Goal: Task Accomplishment & Management: Manage account settings

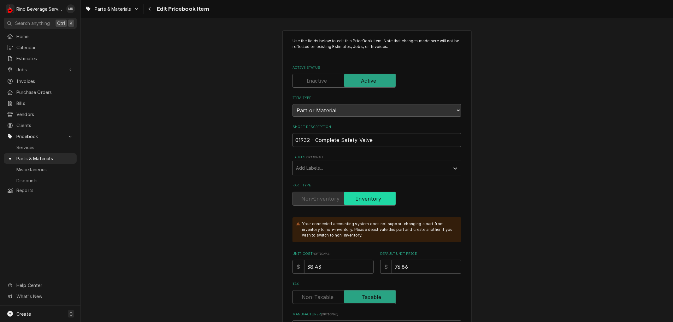
type textarea "x"
click at [32, 67] on span "Jobs" at bounding box center [40, 69] width 48 height 7
click at [33, 77] on span "Jobs" at bounding box center [44, 80] width 57 height 7
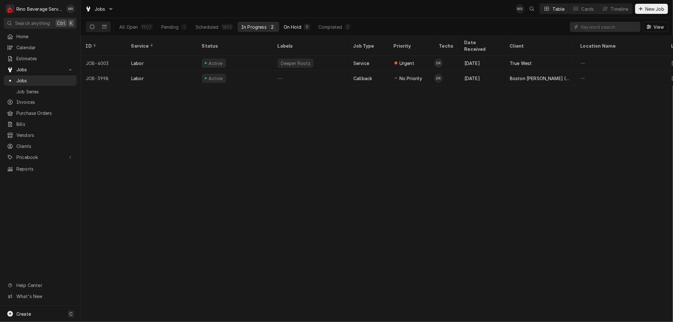
click at [281, 25] on button "On Hold 9" at bounding box center [297, 27] width 34 height 10
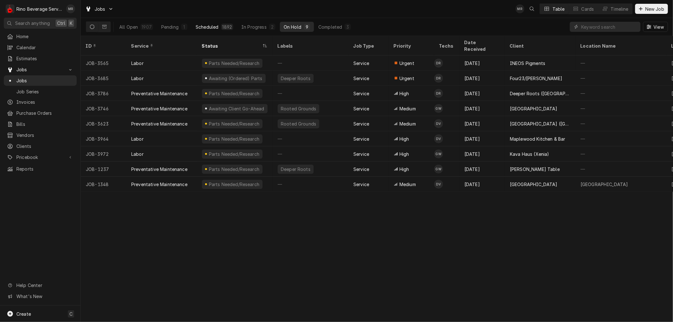
click at [221, 26] on div "1892" at bounding box center [227, 27] width 12 height 6
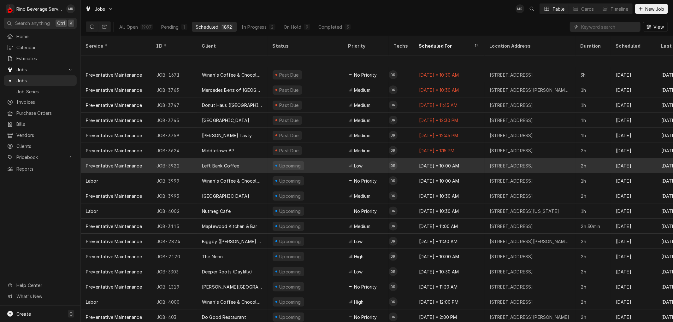
scroll to position [95, 0]
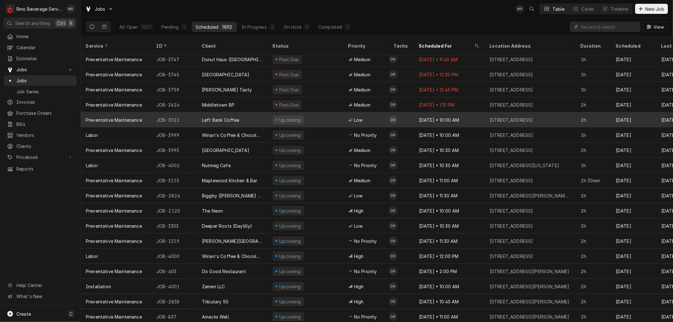
click at [317, 112] on div "Upcoming" at bounding box center [306, 119] width 76 height 15
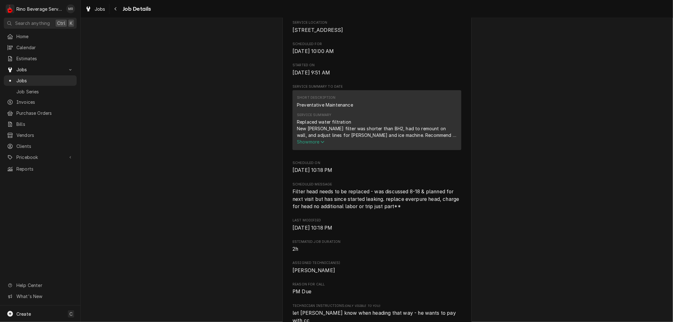
scroll to position [140, 0]
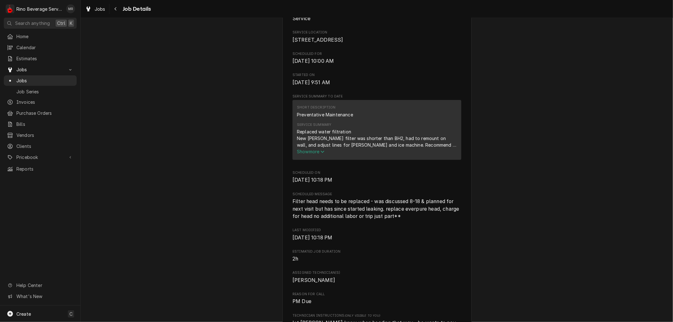
click at [313, 154] on span "Show more" at bounding box center [311, 151] width 28 height 5
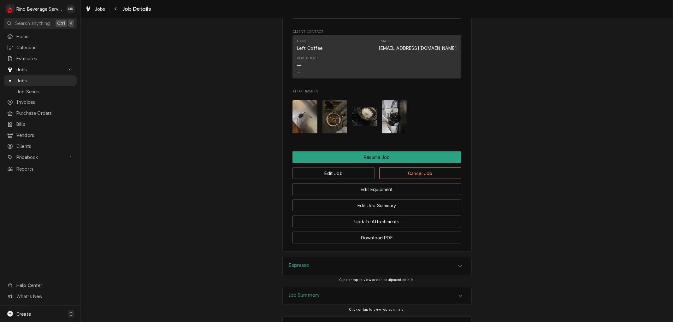
scroll to position [631, 0]
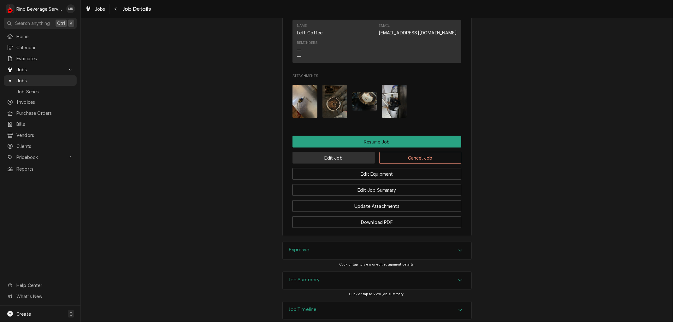
click at [334, 160] on button "Edit Job" at bounding box center [334, 158] width 82 height 12
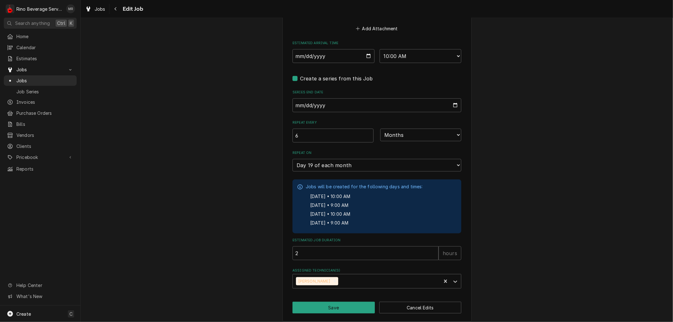
scroll to position [528, 0]
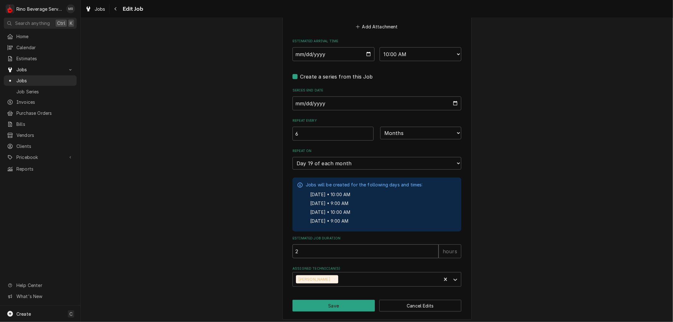
drag, startPoint x: 400, startPoint y: 311, endPoint x: 452, endPoint y: 333, distance: 56.3
click at [452, 322] on html "R Rino Beverage Service MR Search anything Ctrl K Home Calendar Estimates Jobs …" at bounding box center [336, 161] width 673 height 322
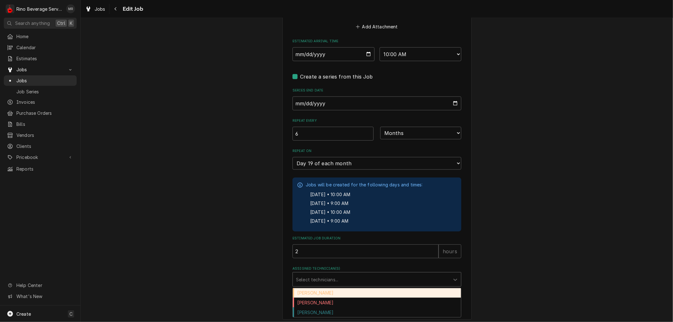
click at [407, 276] on div "Assigned Technician(s)" at bounding box center [371, 279] width 151 height 11
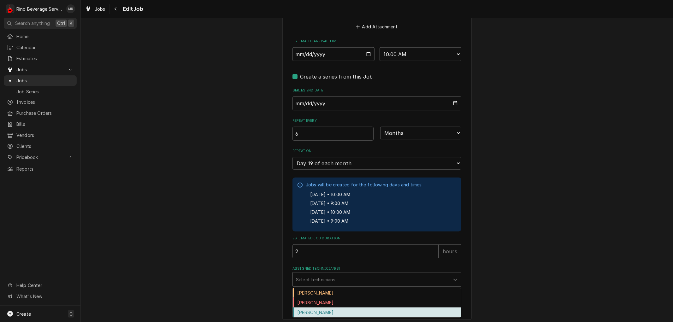
click at [352, 311] on div "[PERSON_NAME]" at bounding box center [377, 313] width 168 height 10
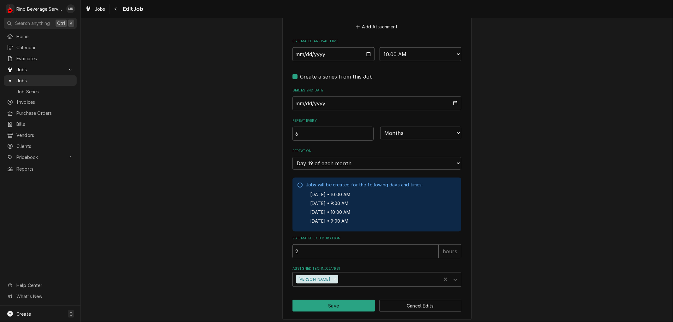
type textarea "x"
type input "1"
click at [431, 250] on input "1" at bounding box center [366, 252] width 146 height 14
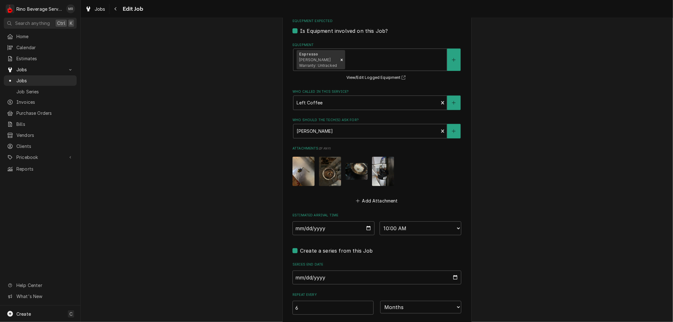
scroll to position [317, 0]
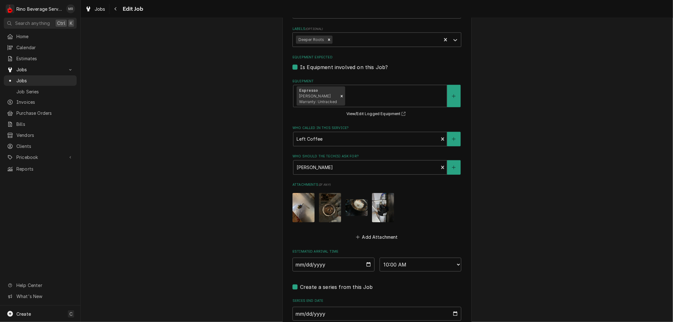
click at [383, 203] on img "Attachments" at bounding box center [383, 207] width 22 height 29
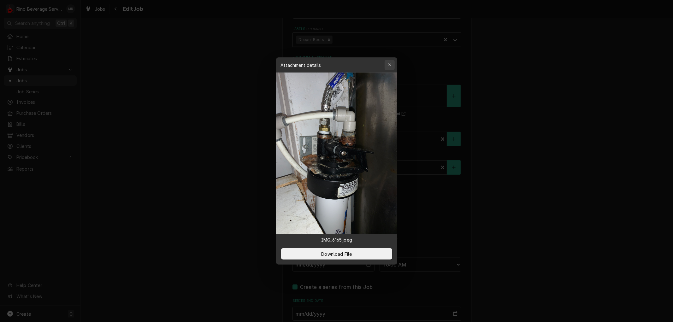
click at [389, 66] on icon "button" at bounding box center [389, 65] width 3 height 4
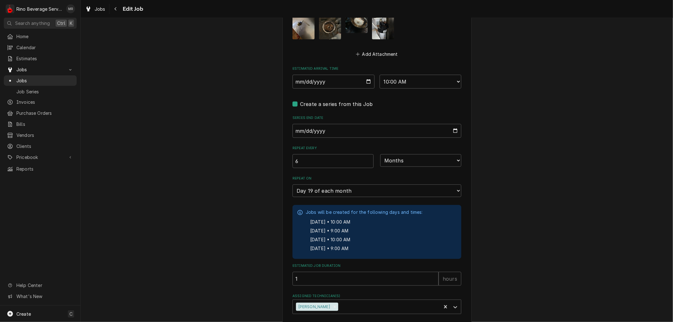
scroll to position [528, 0]
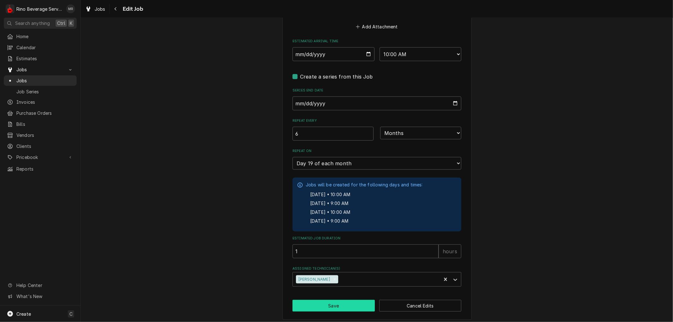
click at [335, 305] on button "Save" at bounding box center [334, 306] width 82 height 12
type textarea "x"
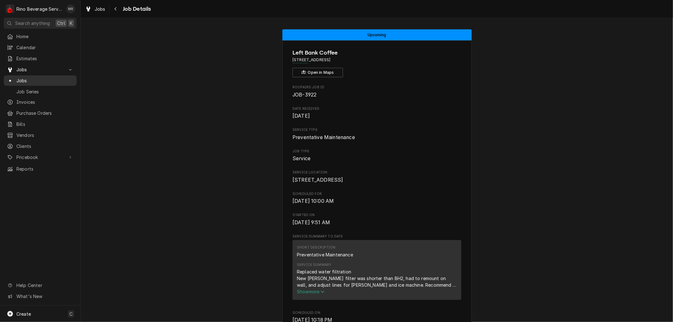
click at [38, 78] on span "Jobs" at bounding box center [44, 80] width 57 height 7
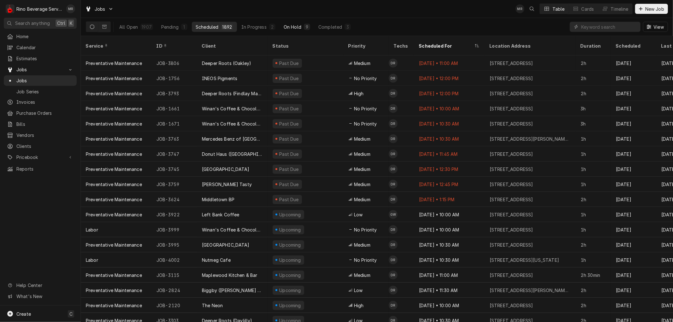
click at [296, 26] on div "On Hold" at bounding box center [293, 27] width 18 height 7
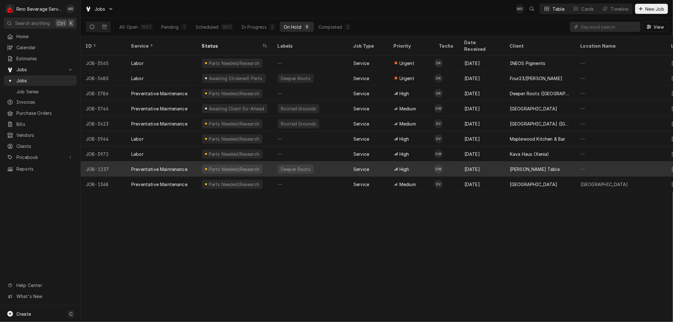
click at [324, 162] on div "Deeper Roots" at bounding box center [311, 169] width 76 height 15
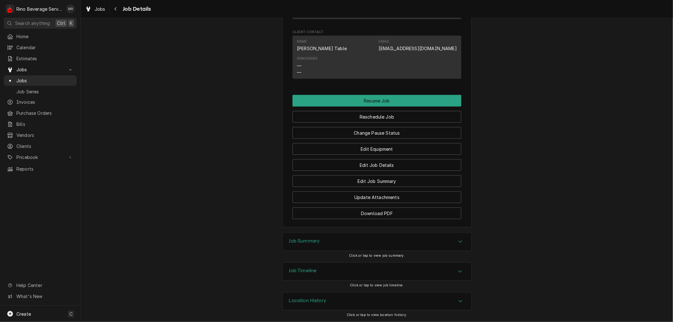
scroll to position [619, 0]
click at [344, 117] on button "Reschedule Job" at bounding box center [377, 117] width 169 height 12
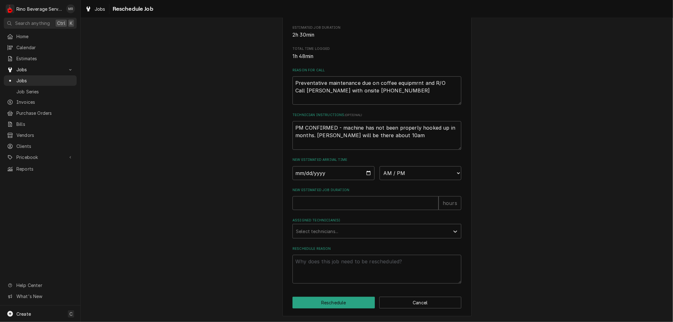
scroll to position [142, 0]
type textarea "x"
type input "1"
click at [431, 201] on input "1" at bounding box center [366, 203] width 146 height 14
click at [365, 173] on input "Date" at bounding box center [334, 173] width 82 height 14
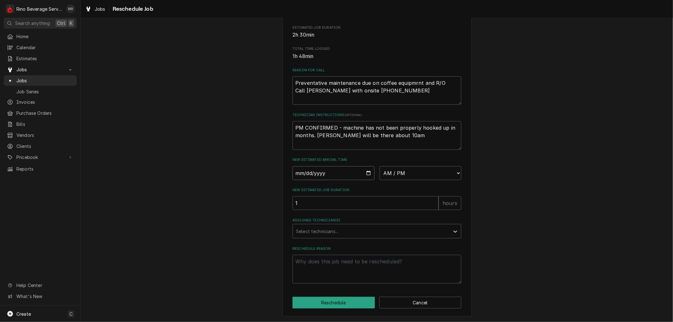
type textarea "x"
type input "2025-08-19"
click at [456, 173] on select "AM / PM 6:00 AM 6:15 AM 6:30 AM 6:45 AM 7:00 AM 7:15 AM 7:30 AM 7:45 AM 8:00 AM…" at bounding box center [421, 173] width 82 height 14
select select "09:00:00"
click at [380, 166] on select "AM / PM 6:00 AM 6:15 AM 6:30 AM 6:45 AM 7:00 AM 7:15 AM 7:30 AM 7:45 AM 8:00 AM…" at bounding box center [421, 173] width 82 height 14
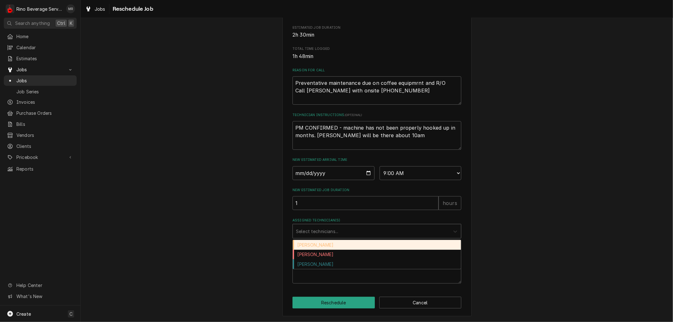
click at [450, 230] on div "Assigned Technician(s)" at bounding box center [455, 231] width 11 height 12
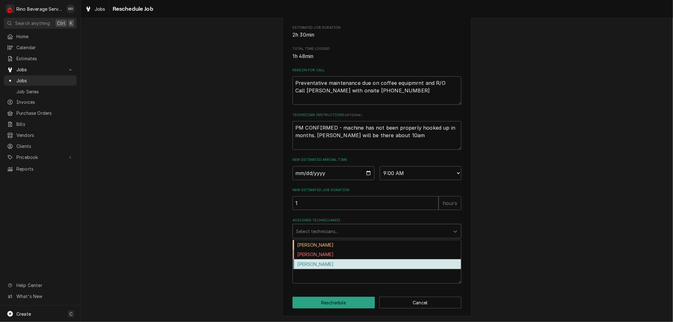
click at [400, 267] on div "Graham Wick" at bounding box center [377, 264] width 168 height 10
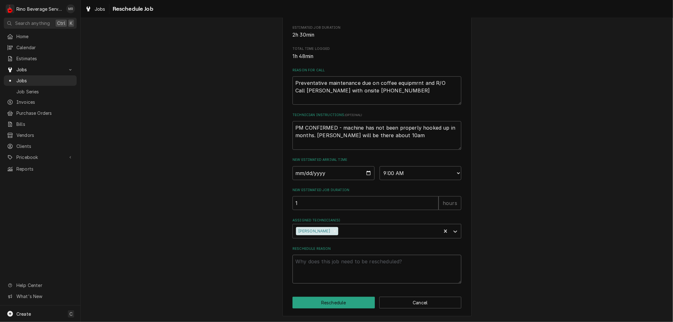
click at [320, 268] on textarea "Reschedule Reason" at bounding box center [377, 269] width 169 height 28
type textarea "x"
type textarea "r"
type textarea "x"
type textarea "re"
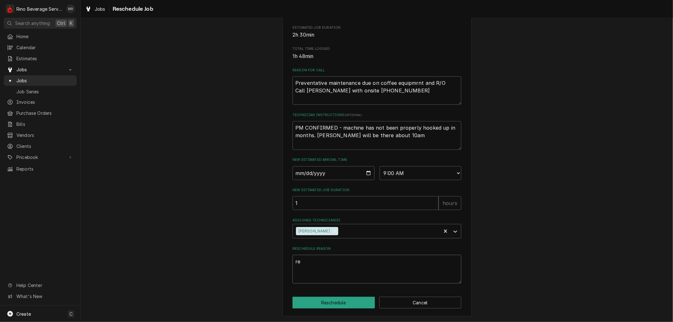
type textarea "x"
type textarea "rep"
type textarea "x"
type textarea "repl"
type textarea "x"
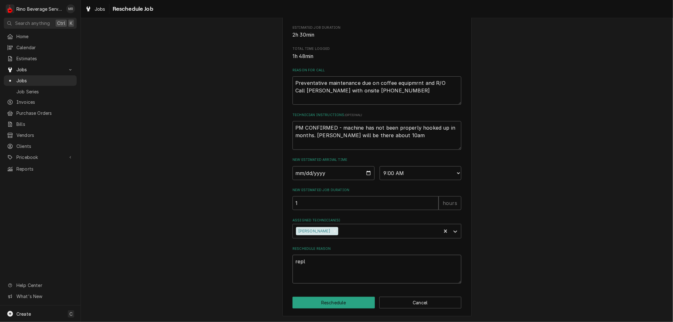
type textarea "repla"
type textarea "x"
type textarea "replac"
type textarea "x"
type textarea "replace"
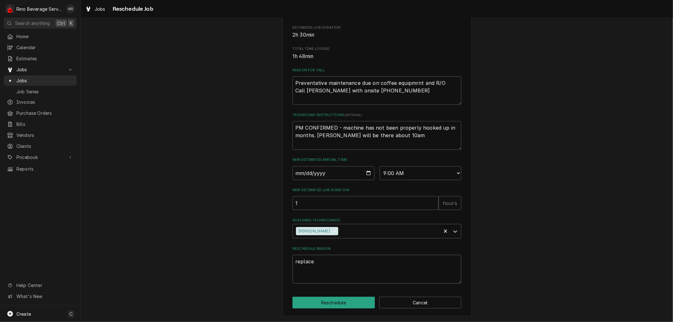
type textarea "x"
type textarea "replace"
type textarea "x"
type textarea "replace m"
type textarea "x"
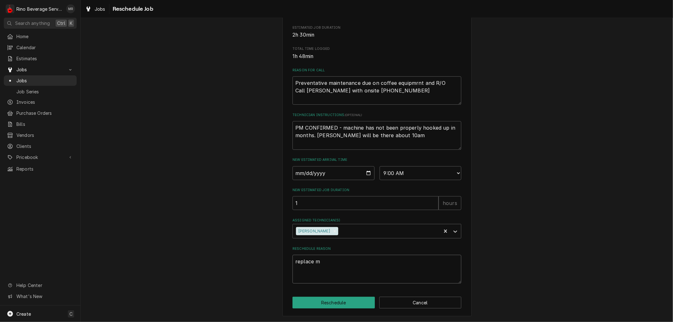
type textarea "replace me"
type textarea "x"
type textarea "replace mem"
type textarea "x"
type textarea "replace memb"
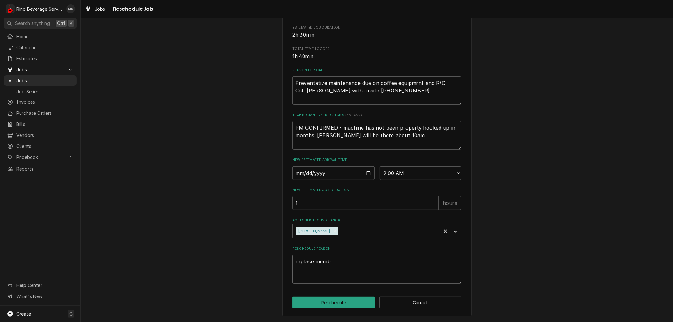
type textarea "x"
type textarea "replace membr"
type textarea "x"
type textarea "replace membra"
type textarea "x"
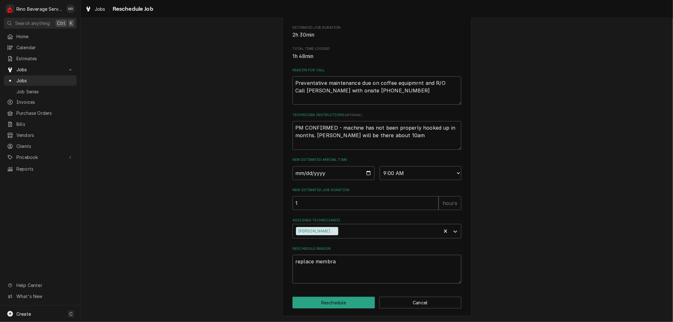
type textarea "replace membran"
type textarea "x"
type textarea "replace membrane"
click at [323, 304] on button "Reschedule" at bounding box center [334, 303] width 82 height 12
type textarea "x"
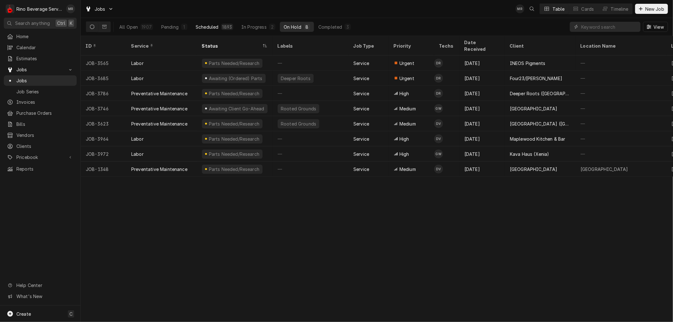
click at [219, 23] on button "Scheduled 1893" at bounding box center [214, 27] width 45 height 10
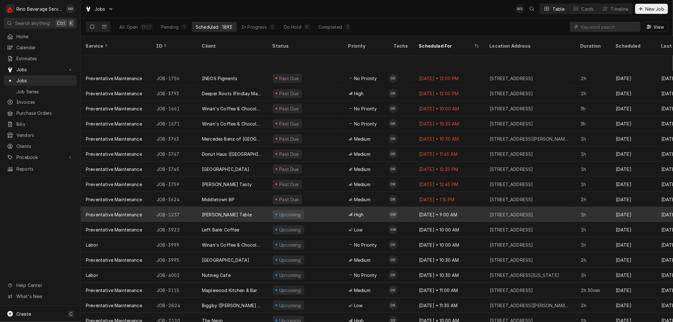
scroll to position [34, 0]
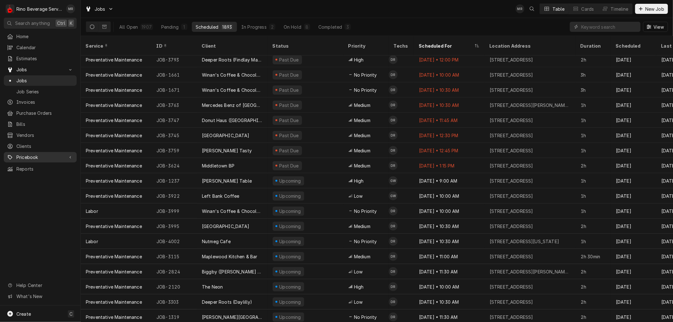
click at [33, 154] on span "Pricebook" at bounding box center [40, 157] width 48 height 7
click at [34, 176] on span "Parts & Materials" at bounding box center [44, 179] width 57 height 7
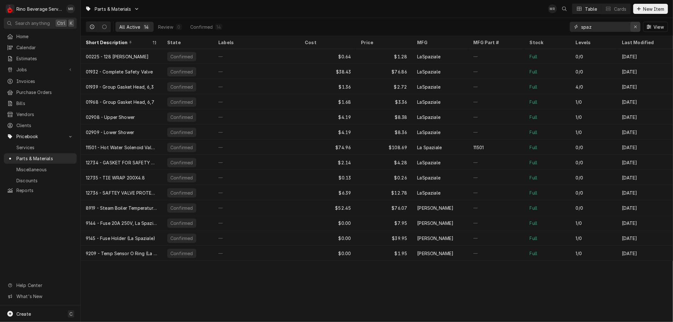
click at [634, 28] on icon "Erase input" at bounding box center [635, 27] width 3 height 4
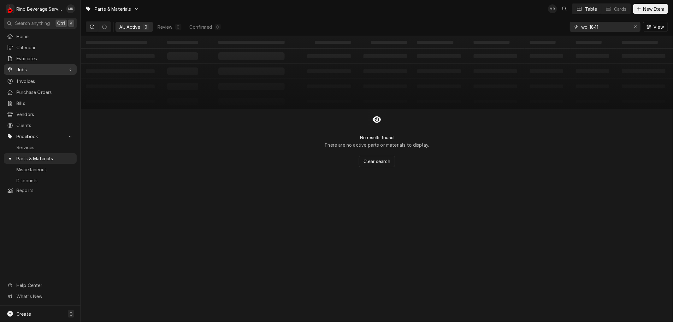
type input "wc-1841"
click at [33, 68] on span "Jobs" at bounding box center [40, 69] width 48 height 7
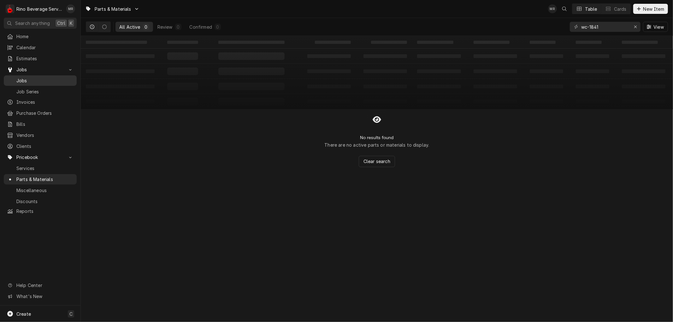
click at [30, 79] on span "Jobs" at bounding box center [44, 80] width 57 height 7
